Goal: Information Seeking & Learning: Learn about a topic

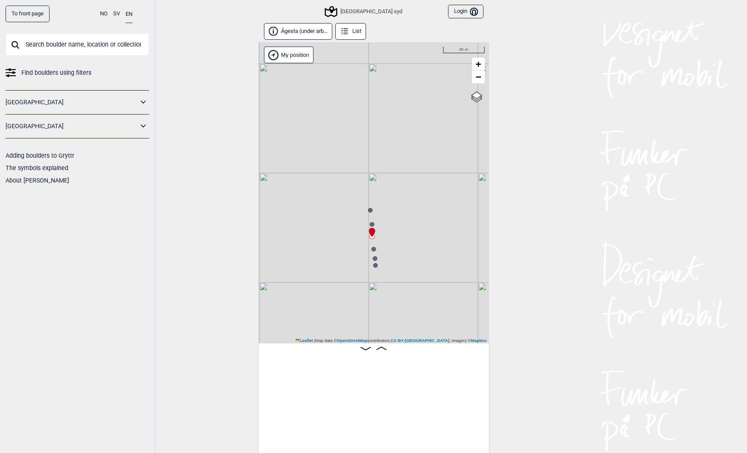
scroll to position [0, 9120]
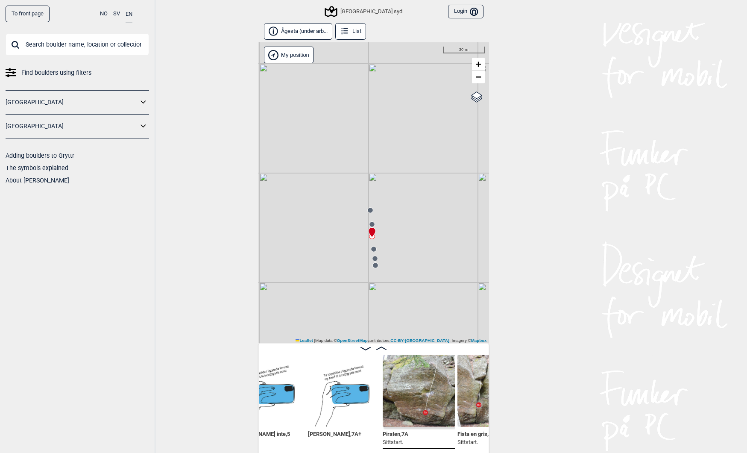
click at [69, 41] on input "text" at bounding box center [77, 44] width 143 height 22
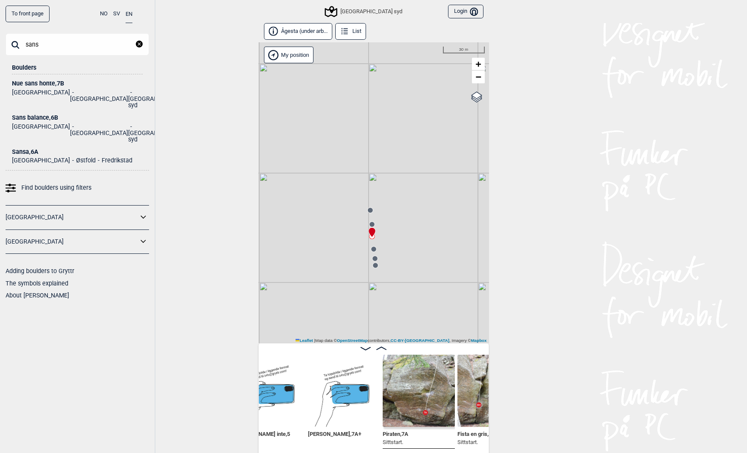
type input "sans"
click at [21, 114] on div "Sans balance , 6B" at bounding box center [77, 117] width 131 height 6
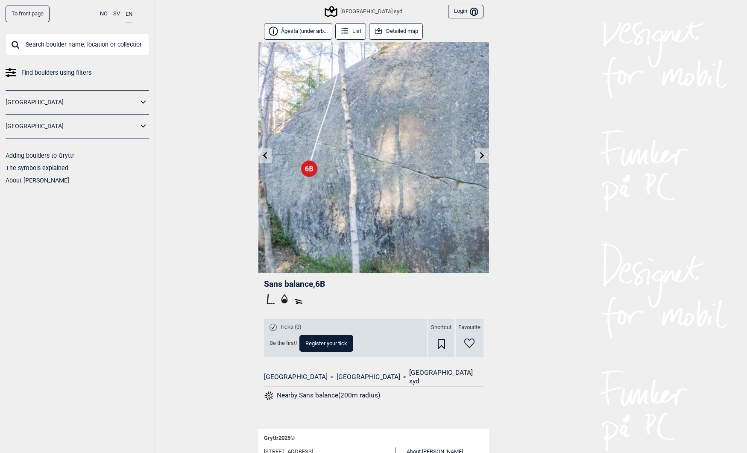
click at [299, 287] on span "Sans balance , 6B" at bounding box center [294, 284] width 61 height 10
drag, startPoint x: 299, startPoint y: 287, endPoint x: 272, endPoint y: 281, distance: 27.1
click at [272, 281] on span "Sans balance , 6B" at bounding box center [294, 284] width 61 height 10
copy span "Sans balance"
click at [399, 33] on button "Detailed map" at bounding box center [396, 31] width 54 height 17
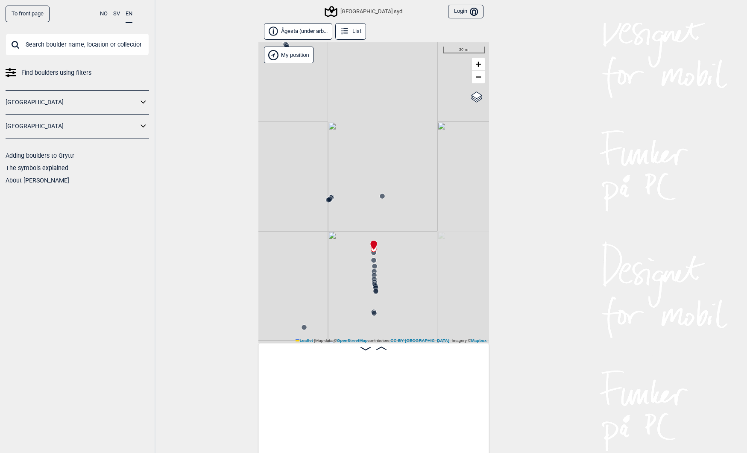
scroll to position [0, 7722]
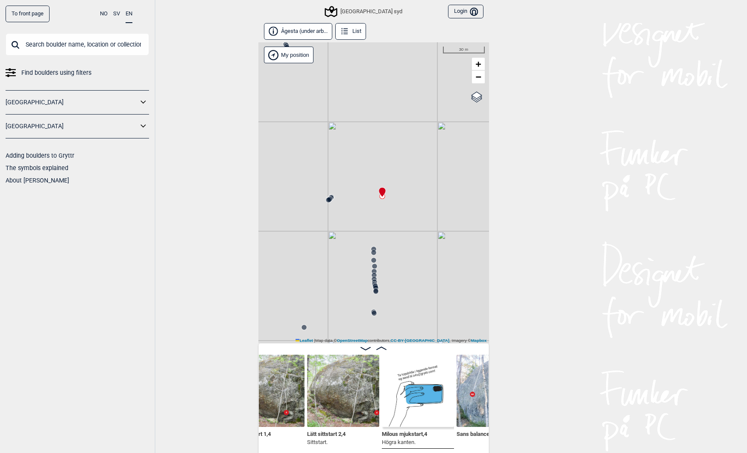
scroll to position [0, 7604]
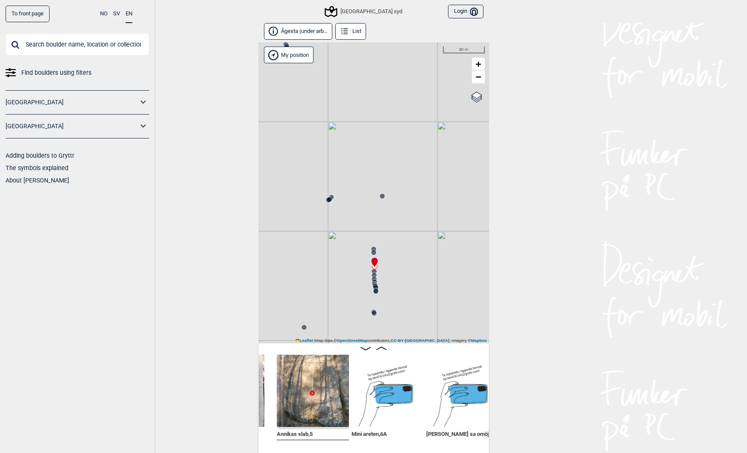
scroll to position [0, 8013]
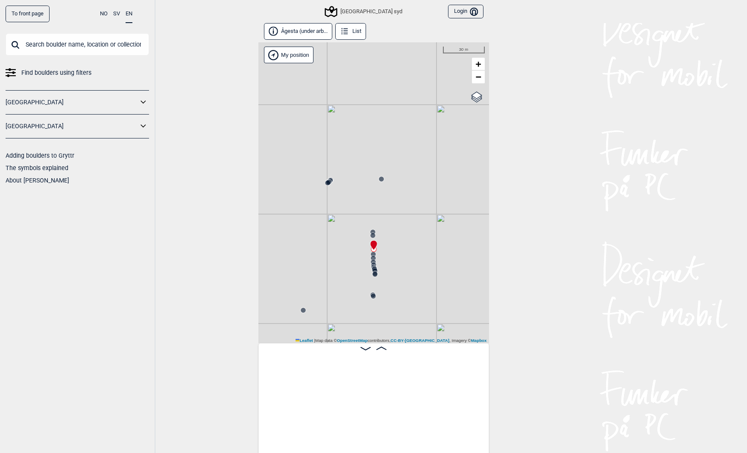
scroll to position [0, 7939]
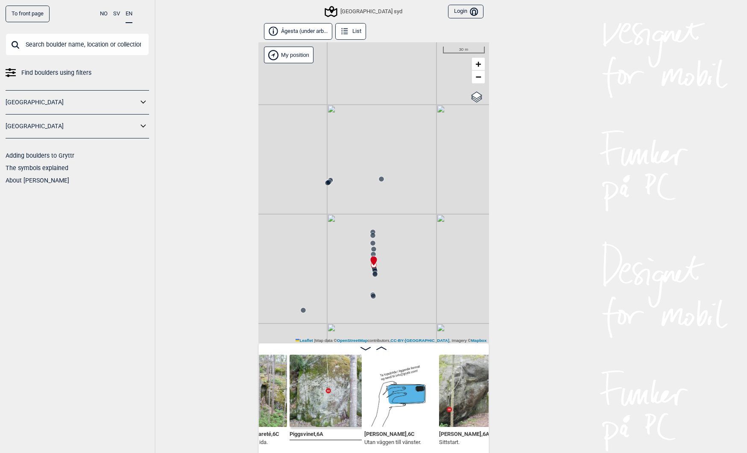
scroll to position [0, 8288]
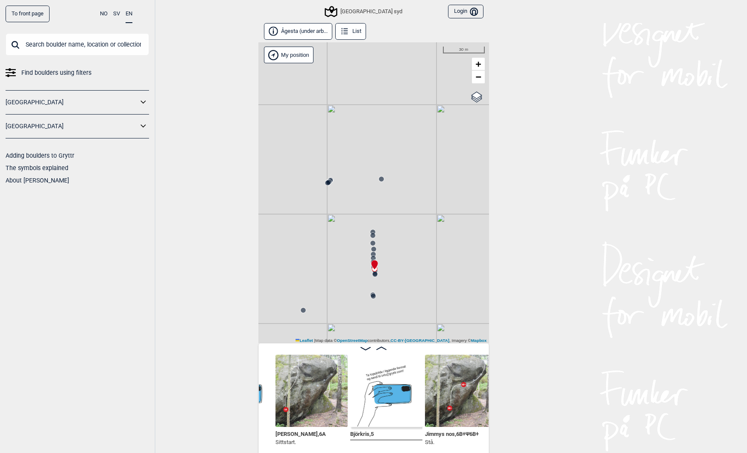
scroll to position [0, 8448]
